Goal: Task Accomplishment & Management: Manage account settings

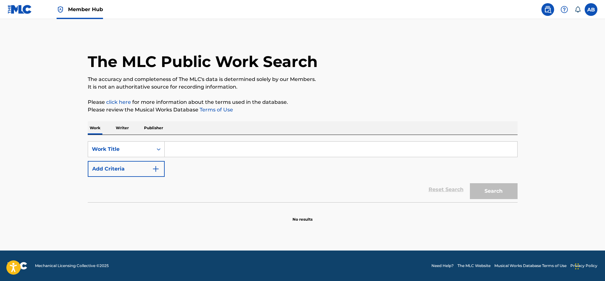
click at [35, 12] on div "Member Hub" at bounding box center [55, 9] width 95 height 19
click at [32, 11] on div "Member Hub" at bounding box center [55, 9] width 95 height 19
click at [26, 7] on img at bounding box center [20, 9] width 24 height 9
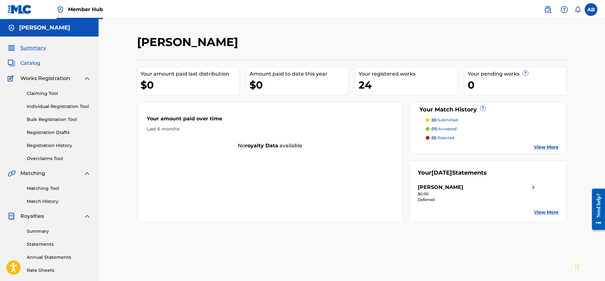
click at [27, 64] on span "Catalog" at bounding box center [30, 63] width 20 height 8
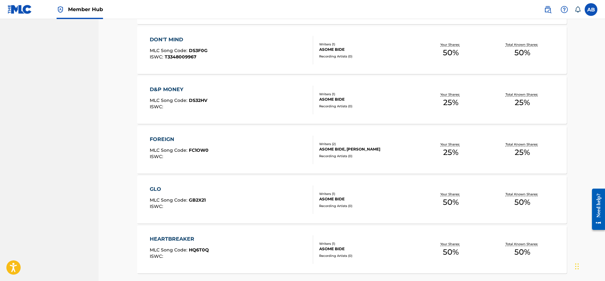
scroll to position [446, 0]
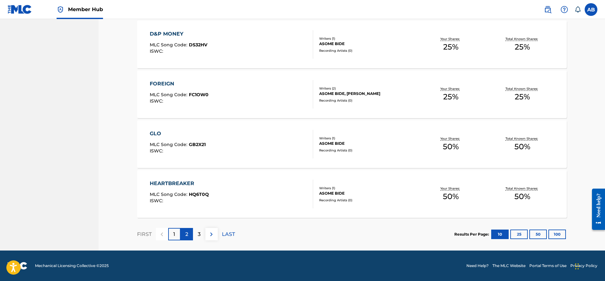
click at [187, 238] on p "2" at bounding box center [186, 235] width 3 height 8
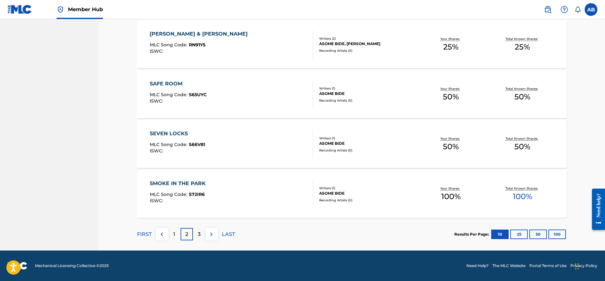
scroll to position [327, 0]
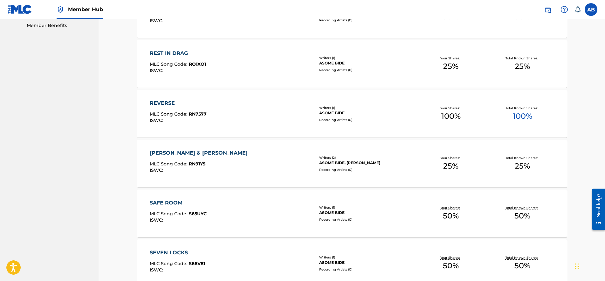
click at [222, 173] on div "[PERSON_NAME] & [PERSON_NAME] MLC Song Code : RN91Y5 ISWC :" at bounding box center [231, 163] width 163 height 29
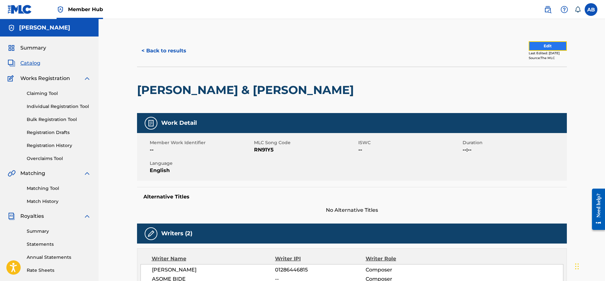
click at [550, 45] on button "Edit" at bounding box center [547, 46] width 38 height 10
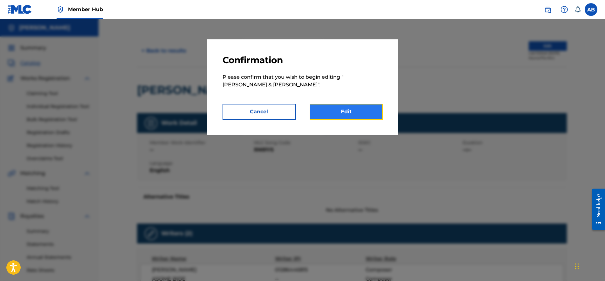
click at [319, 113] on link "Edit" at bounding box center [345, 112] width 73 height 16
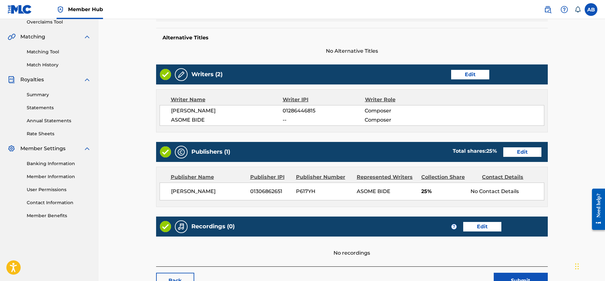
scroll to position [184, 0]
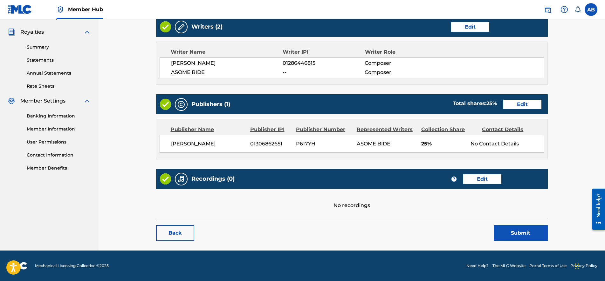
click at [497, 184] on div "Recordings (0) ? Edit" at bounding box center [351, 179] width 391 height 20
click at [492, 179] on link "Edit" at bounding box center [482, 179] width 38 height 10
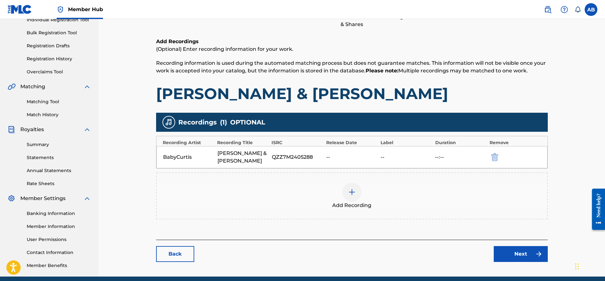
scroll to position [113, 0]
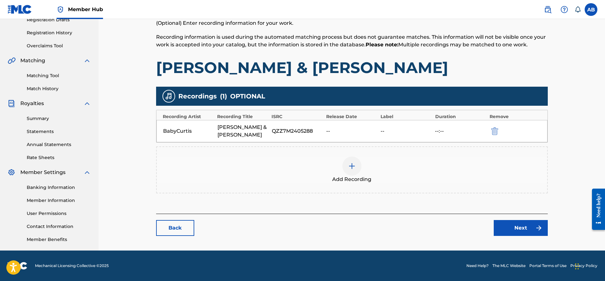
drag, startPoint x: 443, startPoint y: 42, endPoint x: 462, endPoint y: 33, distance: 20.7
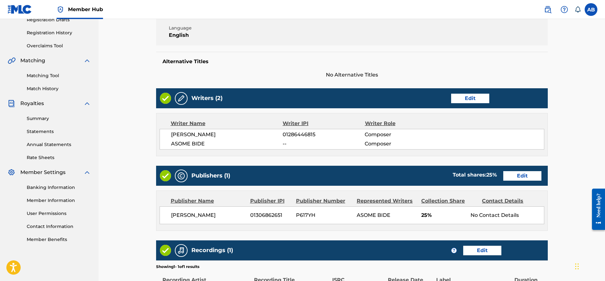
scroll to position [184, 0]
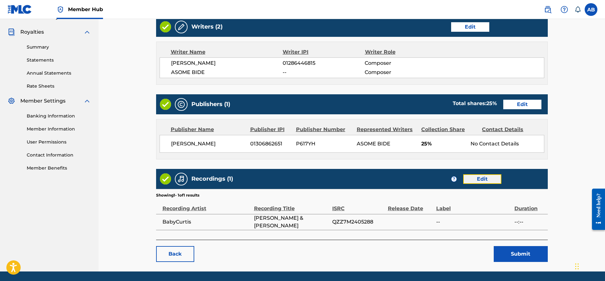
click at [473, 176] on link "Edit" at bounding box center [482, 179] width 38 height 10
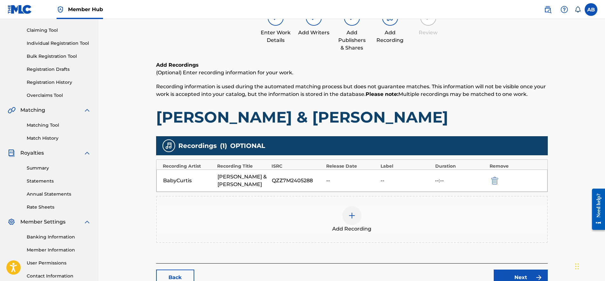
scroll to position [113, 0]
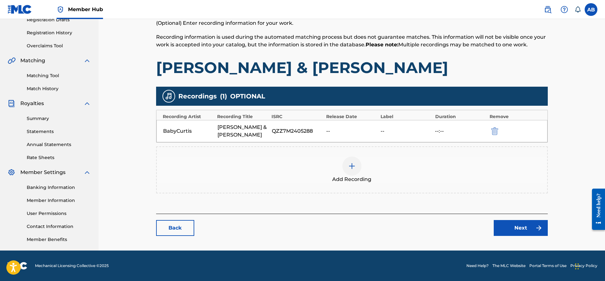
click at [379, 119] on div "Recording Artist Recording Title ISRC Release Date Label Duration Remove" at bounding box center [351, 115] width 391 height 10
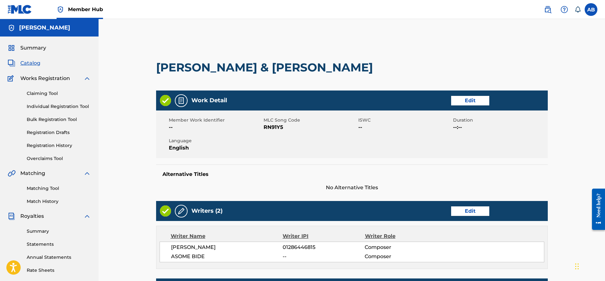
drag, startPoint x: 517, startPoint y: 142, endPoint x: 524, endPoint y: 140, distance: 7.8
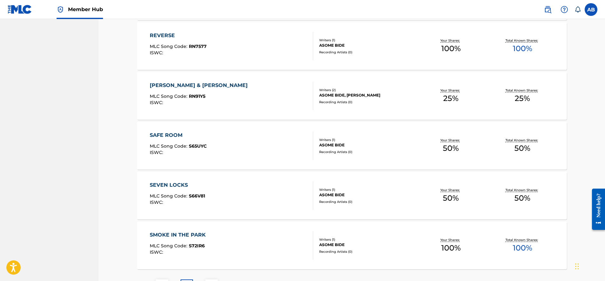
scroll to position [287, 0]
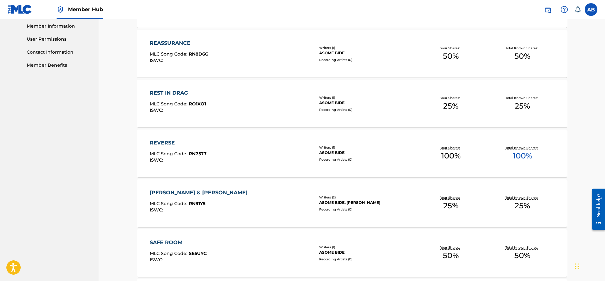
click at [274, 200] on div "[PERSON_NAME] & [PERSON_NAME] MLC Song Code : RN91Y5 ISWC :" at bounding box center [231, 203] width 163 height 29
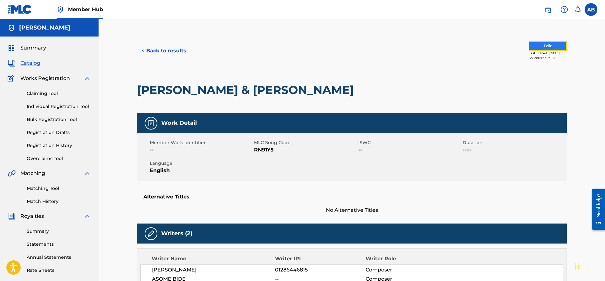
click at [540, 48] on button "Edit" at bounding box center [547, 46] width 38 height 10
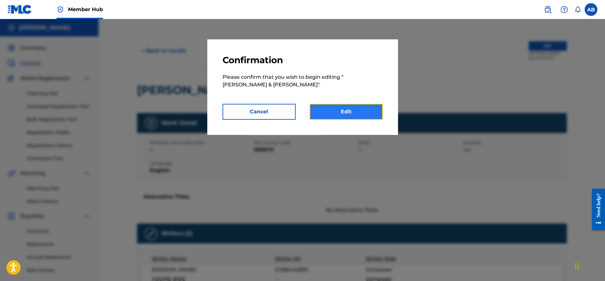
click at [355, 109] on link "Edit" at bounding box center [345, 112] width 73 height 16
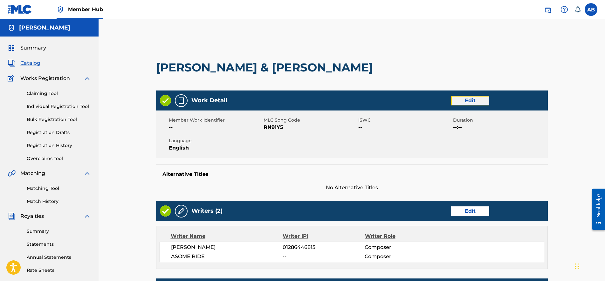
click at [487, 97] on link "Edit" at bounding box center [470, 101] width 38 height 10
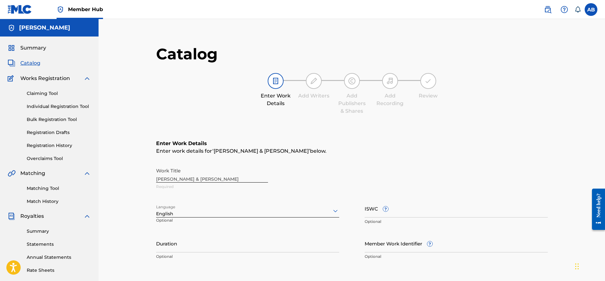
click at [194, 177] on div "Work Title [PERSON_NAME] & [PERSON_NAME]" at bounding box center [351, 179] width 391 height 29
click at [388, 215] on input "ISWC ?" at bounding box center [455, 209] width 183 height 18
paste input "T-334.708.723-0"
type input "T-334.708.723-0"
click at [430, 162] on div "Enter Work Details Enter work details for ‘ [PERSON_NAME] & [PERSON_NAME] ’ bel…" at bounding box center [351, 202] width 391 height 154
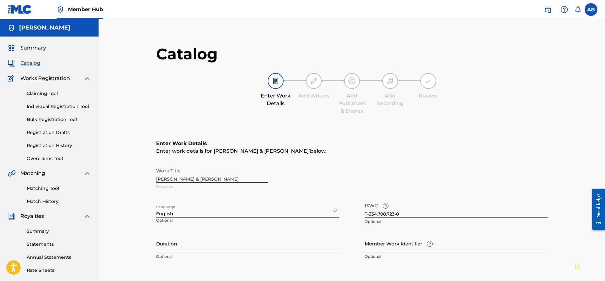
scroll to position [140, 0]
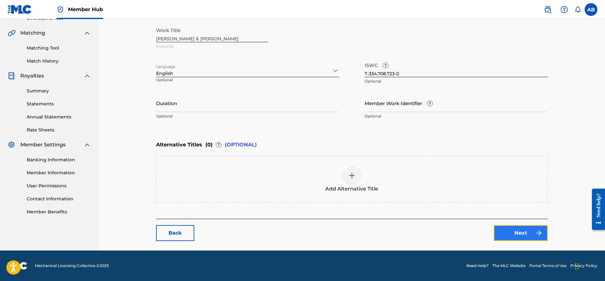
click at [514, 236] on link "Next" at bounding box center [520, 233] width 54 height 16
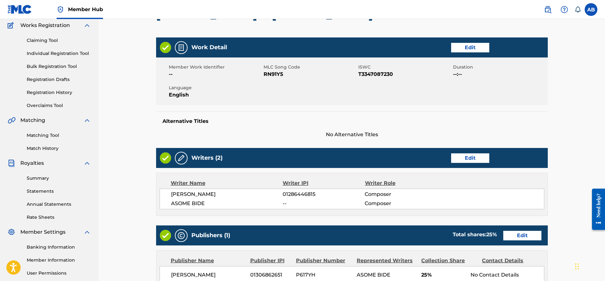
scroll to position [205, 0]
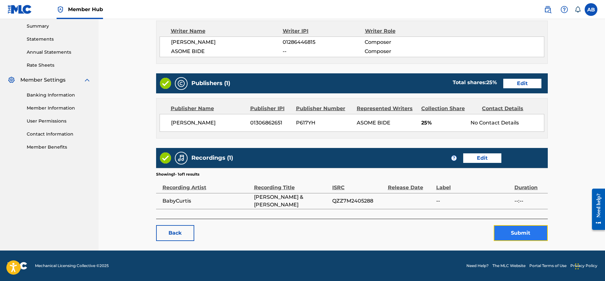
click at [524, 237] on button "Submit" at bounding box center [520, 233] width 54 height 16
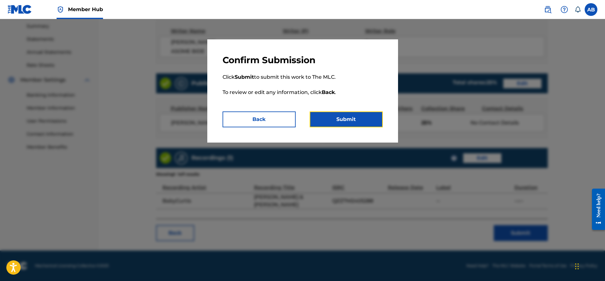
click at [329, 117] on button "Submit" at bounding box center [345, 120] width 73 height 16
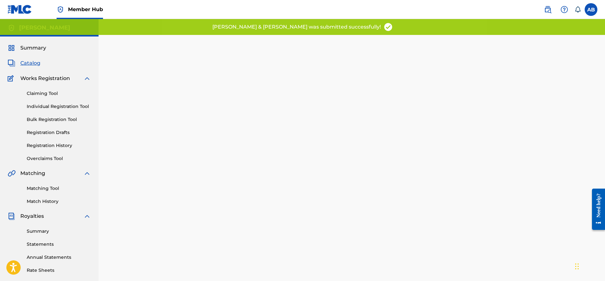
click at [29, 61] on span "Catalog" at bounding box center [30, 63] width 20 height 8
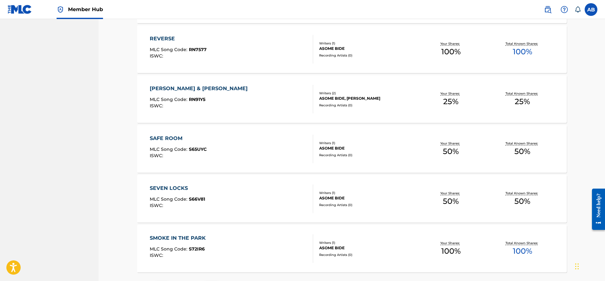
scroll to position [437, 0]
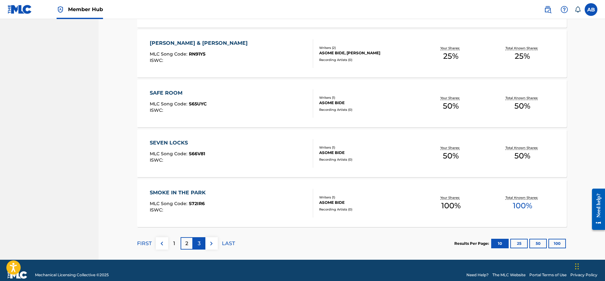
click at [203, 247] on div "3" at bounding box center [199, 243] width 12 height 12
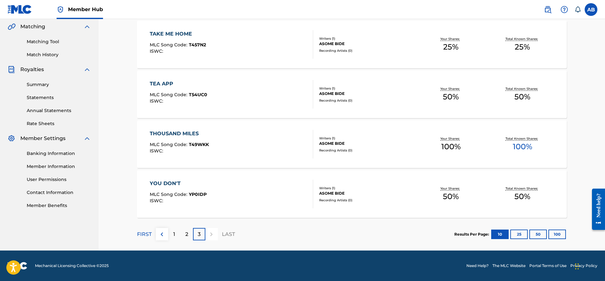
scroll to position [107, 0]
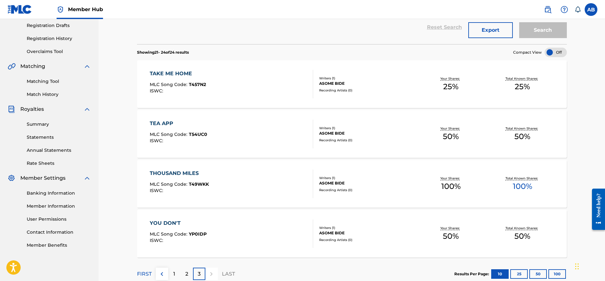
click at [185, 88] on div "MLC Song Code : T457N2" at bounding box center [178, 85] width 56 height 6
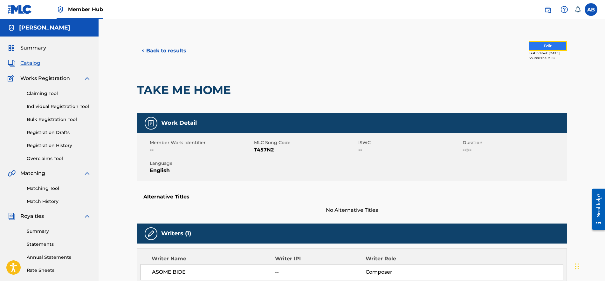
click at [551, 46] on button "Edit" at bounding box center [547, 46] width 38 height 10
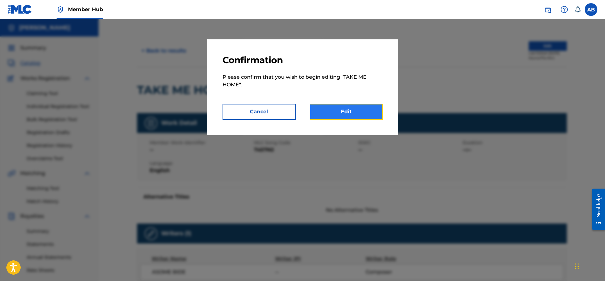
click at [362, 112] on link "Edit" at bounding box center [345, 112] width 73 height 16
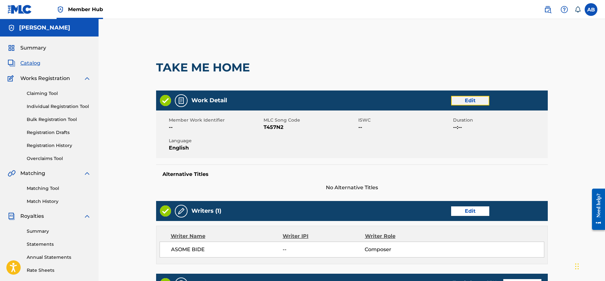
click at [461, 101] on link "Edit" at bounding box center [470, 101] width 38 height 10
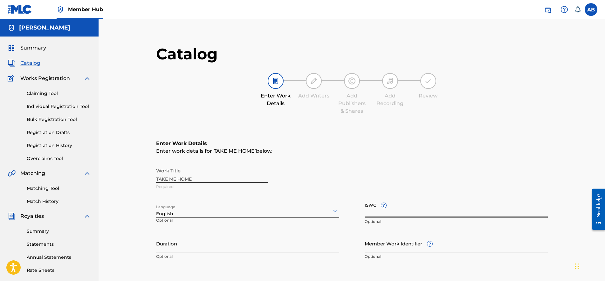
click at [433, 215] on input "ISWC ?" at bounding box center [455, 209] width 183 height 18
paste input "T-334.883.354-1"
type input "T-334.883.354-1"
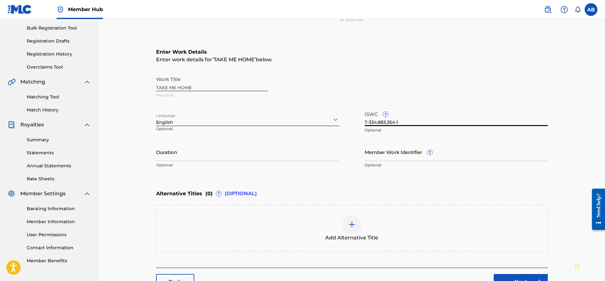
scroll to position [140, 0]
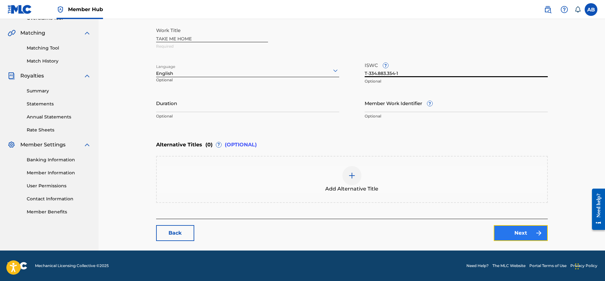
click at [535, 232] on img at bounding box center [539, 233] width 8 height 8
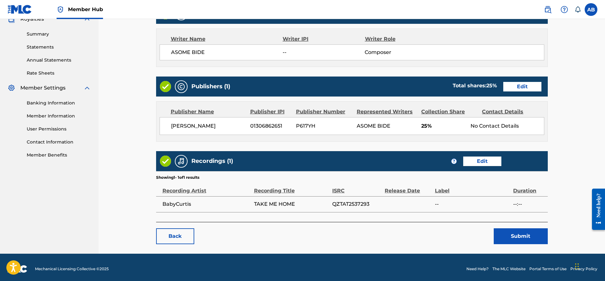
scroll to position [200, 0]
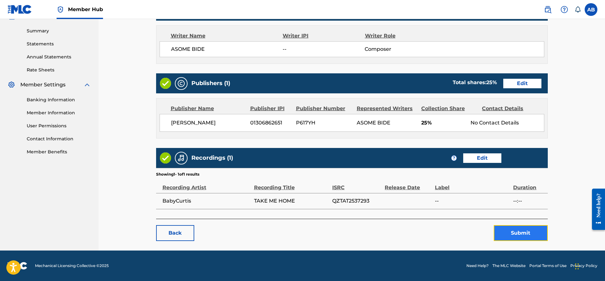
click at [526, 237] on button "Submit" at bounding box center [520, 233] width 54 height 16
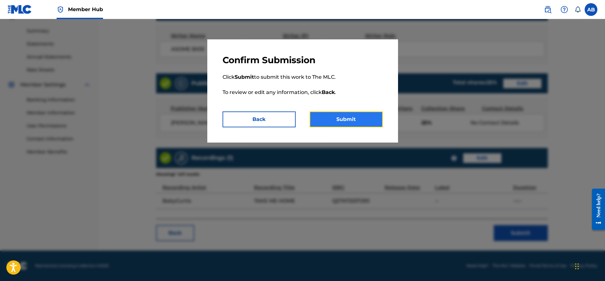
click at [349, 112] on button "Submit" at bounding box center [345, 120] width 73 height 16
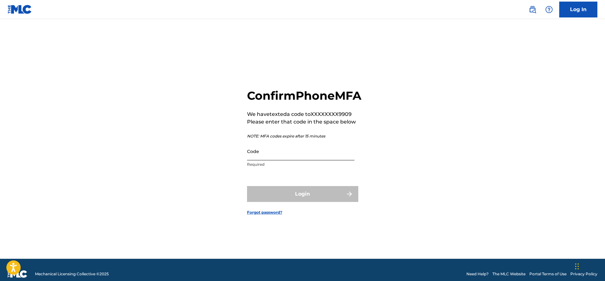
click at [287, 160] on input "Code" at bounding box center [300, 151] width 107 height 18
click at [255, 160] on input "0909447" at bounding box center [300, 151] width 107 height 18
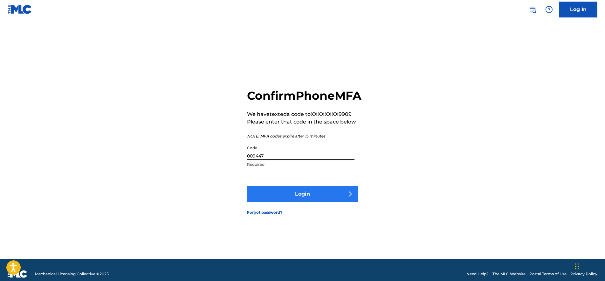
type input "009447"
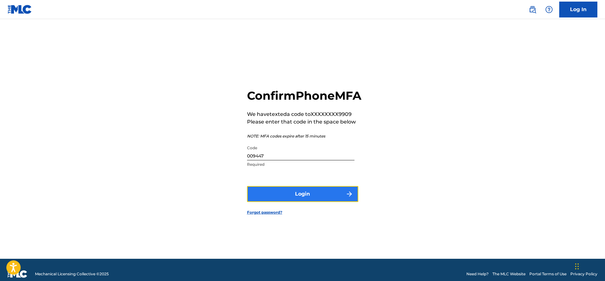
click at [269, 201] on button "Login" at bounding box center [302, 194] width 111 height 16
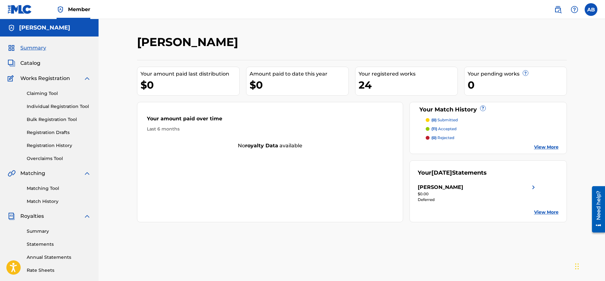
click at [27, 64] on span "Catalog" at bounding box center [30, 63] width 20 height 8
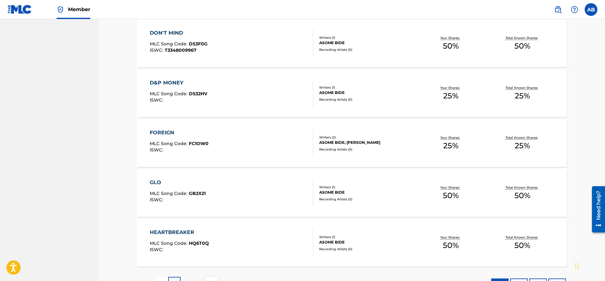
scroll to position [446, 0]
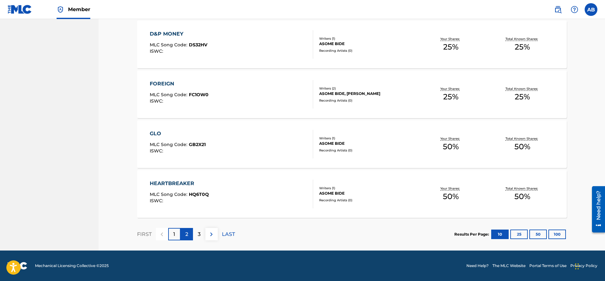
click at [192, 231] on div "2" at bounding box center [186, 234] width 12 height 12
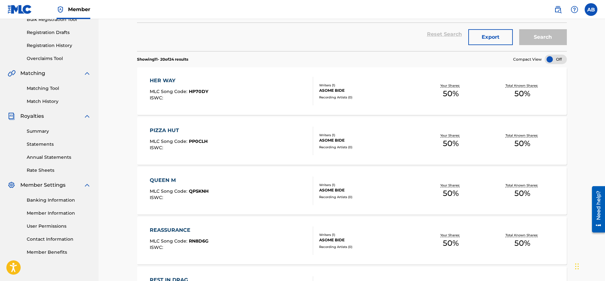
scroll to position [9, 0]
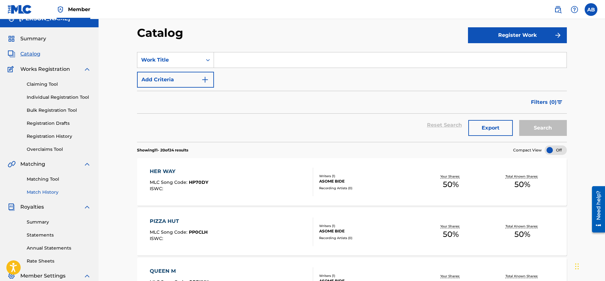
click at [50, 191] on link "Match History" at bounding box center [59, 192] width 64 height 7
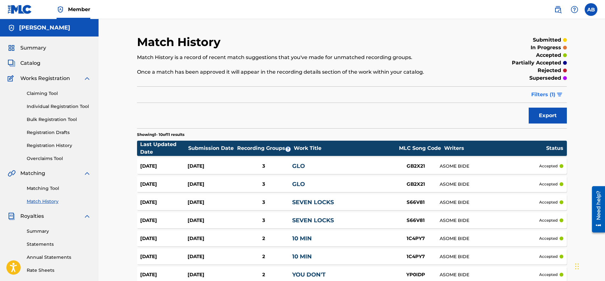
click at [545, 91] on button "Filters ( 1 )" at bounding box center [546, 95] width 39 height 16
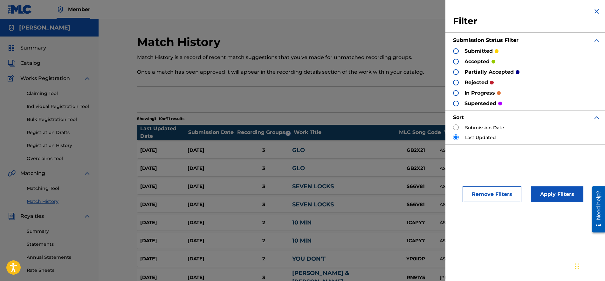
click at [457, 60] on div at bounding box center [456, 62] width 6 height 6
click at [563, 203] on div "Remove Filters Apply Filters" at bounding box center [526, 190] width 163 height 39
drag, startPoint x: 563, startPoint y: 202, endPoint x: 559, endPoint y: 198, distance: 5.4
click at [558, 197] on button "Apply Filters" at bounding box center [557, 194] width 52 height 16
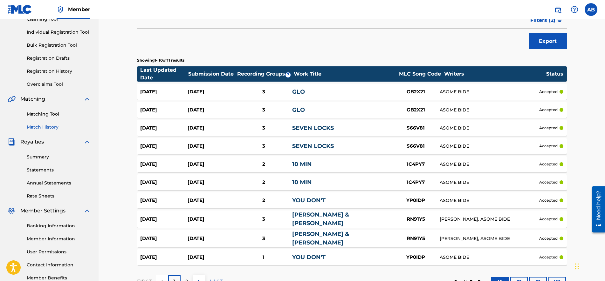
scroll to position [79, 0]
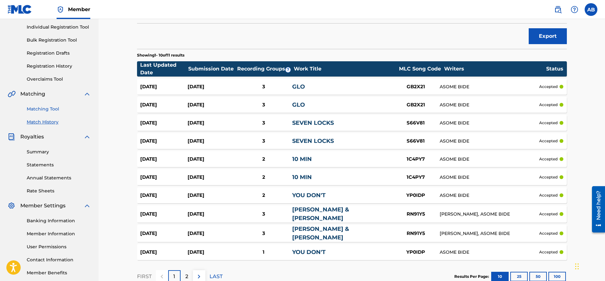
click at [37, 111] on link "Matching Tool" at bounding box center [59, 109] width 64 height 7
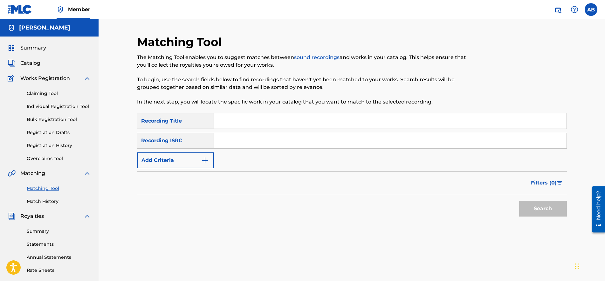
click at [255, 125] on input "Search Form" at bounding box center [390, 120] width 352 height 15
click at [63, 105] on link "Individual Registration Tool" at bounding box center [59, 106] width 64 height 7
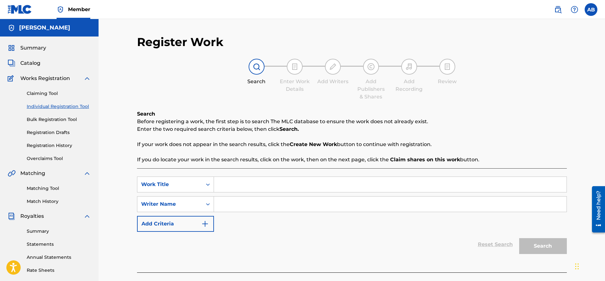
click at [36, 59] on div "Summary Catalog Works Registration Claiming Tool Individual Registration Tool B…" at bounding box center [49, 200] width 98 height 327
click at [37, 67] on div "Summary Catalog Works Registration Claiming Tool Individual Registration Tool B…" at bounding box center [49, 200] width 98 height 327
click at [37, 62] on span "Catalog" at bounding box center [30, 63] width 20 height 8
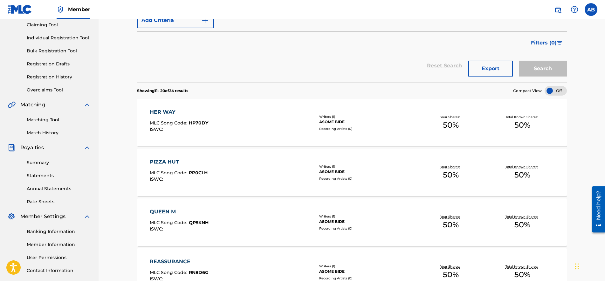
scroll to position [119, 0]
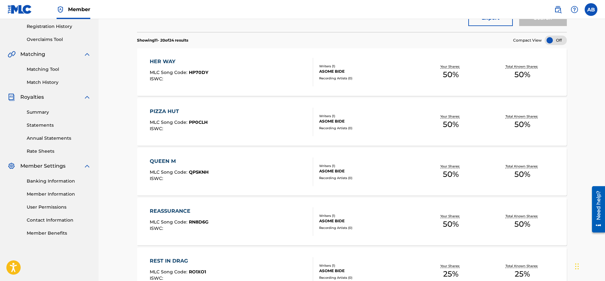
drag, startPoint x: 236, startPoint y: 136, endPoint x: 370, endPoint y: 12, distance: 183.0
